Goal: Find specific fact

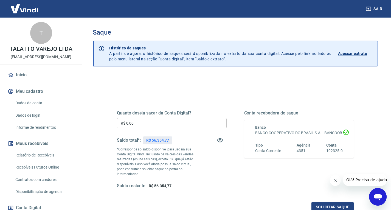
click at [158, 141] on p "R$ 56.354,77" at bounding box center [157, 140] width 23 height 6
copy p "56.354,77"
